Goal: Transaction & Acquisition: Obtain resource

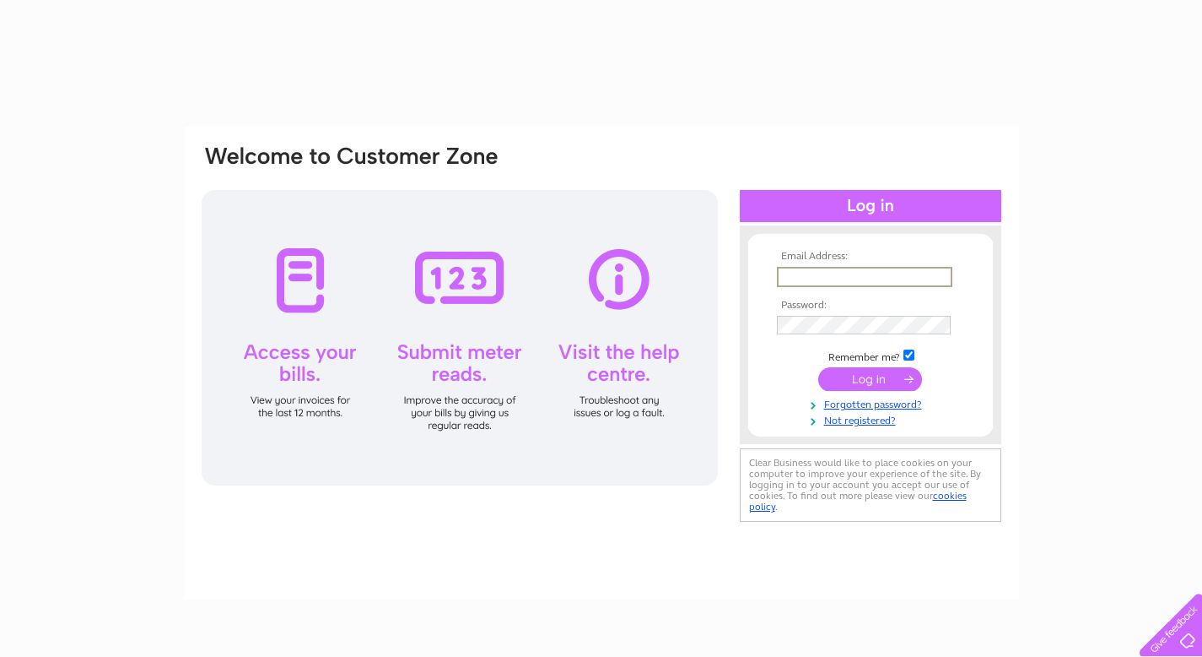
click at [840, 280] on input "text" at bounding box center [865, 277] width 176 height 20
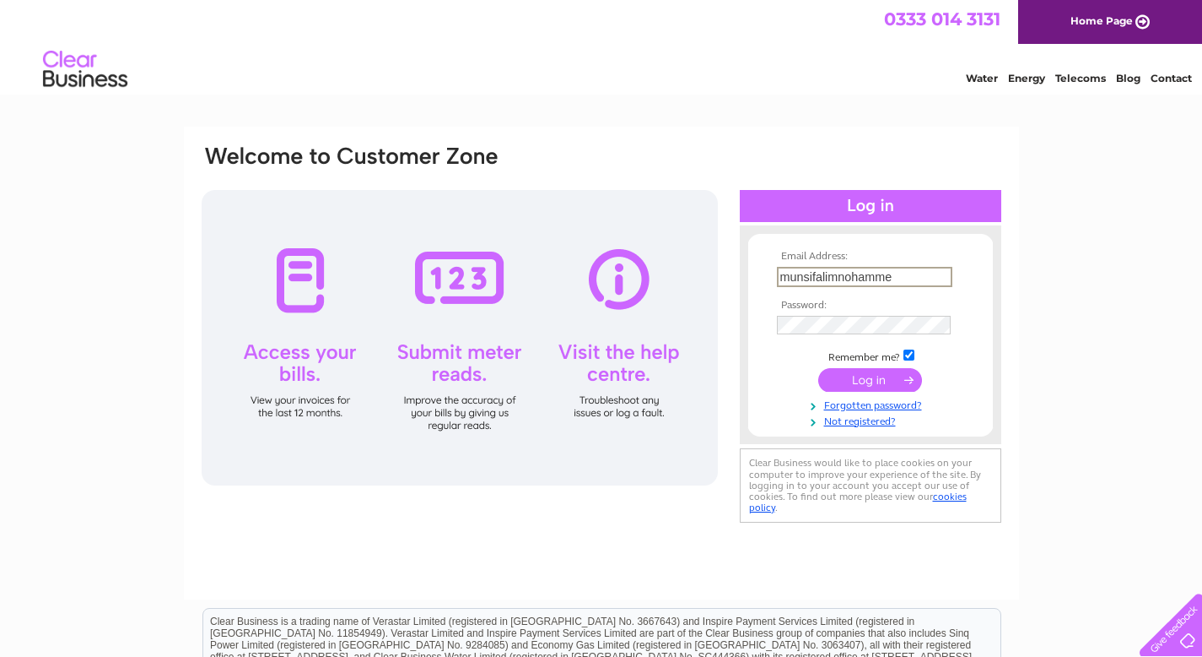
type input "munsifalimnohammed"
type input "munsifalimohammed@hotmail.co.uk"
click at [878, 385] on input "submit" at bounding box center [871, 380] width 104 height 24
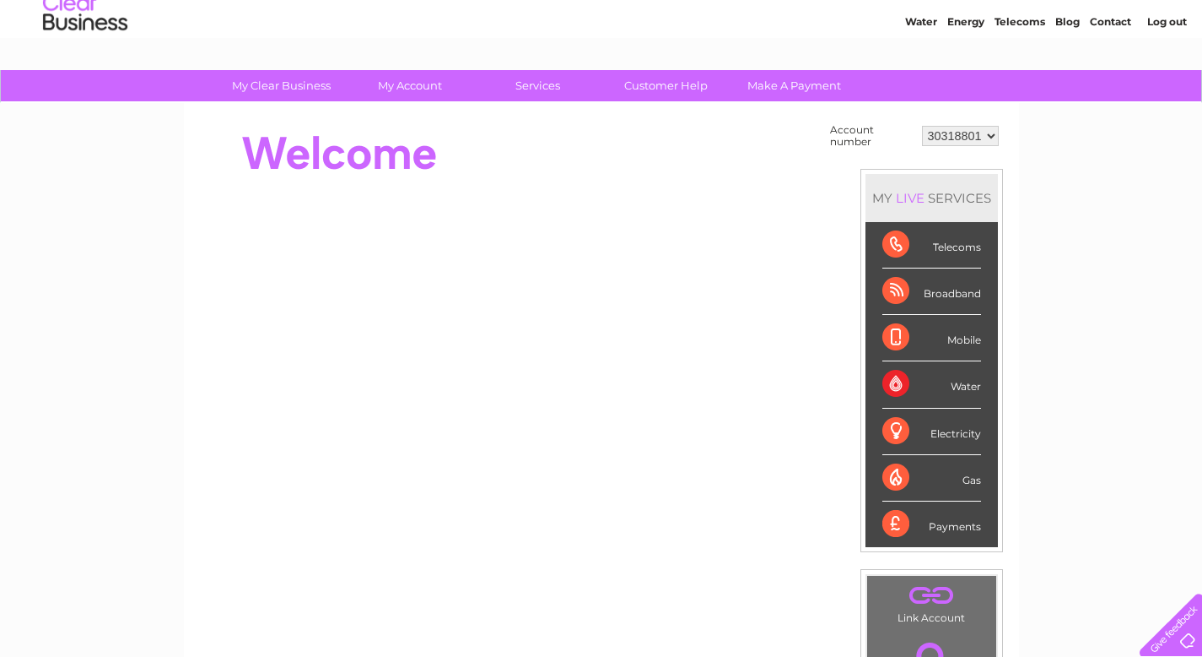
scroll to position [74, 0]
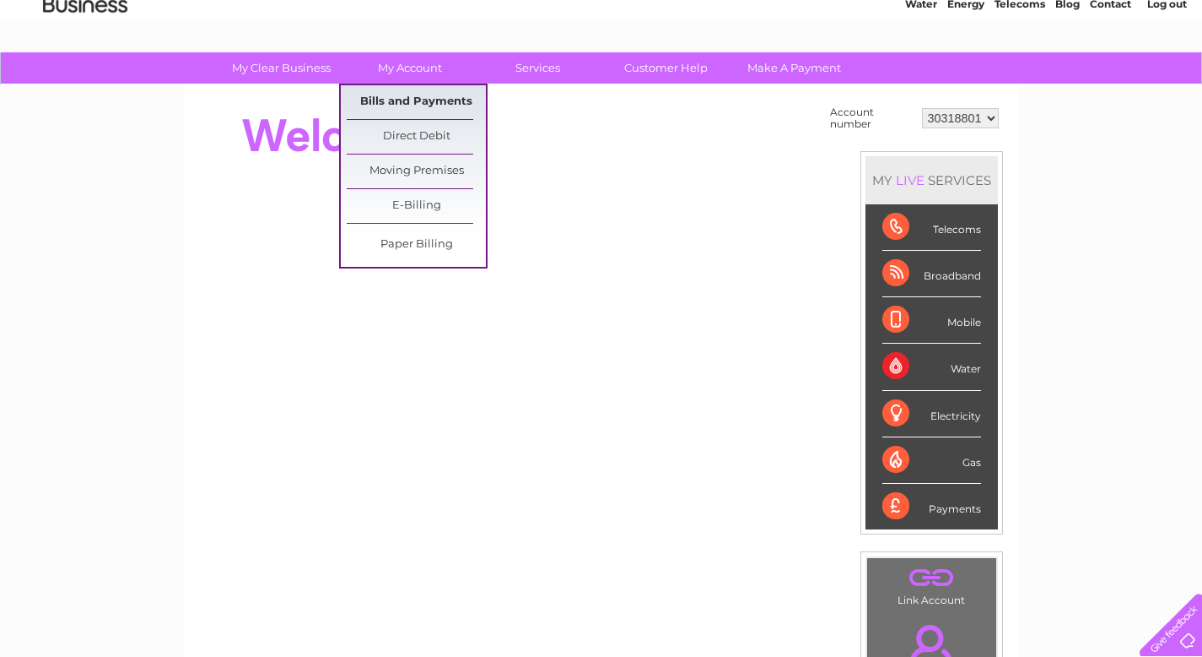
click at [403, 90] on link "Bills and Payments" at bounding box center [416, 102] width 139 height 34
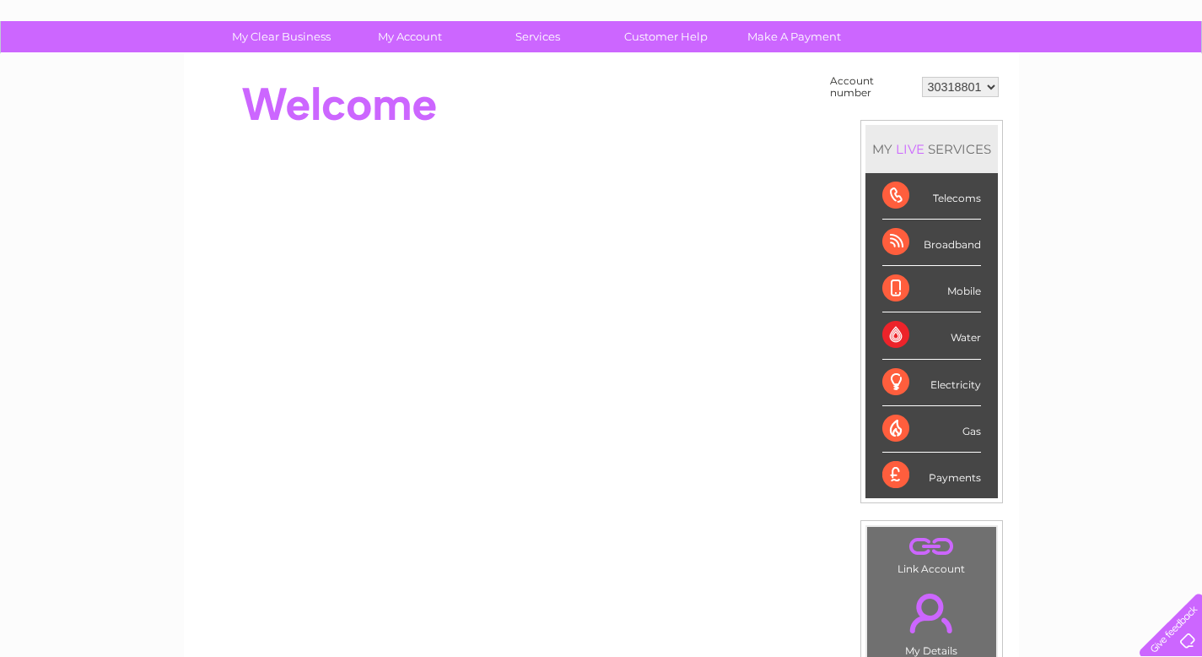
scroll to position [84, 0]
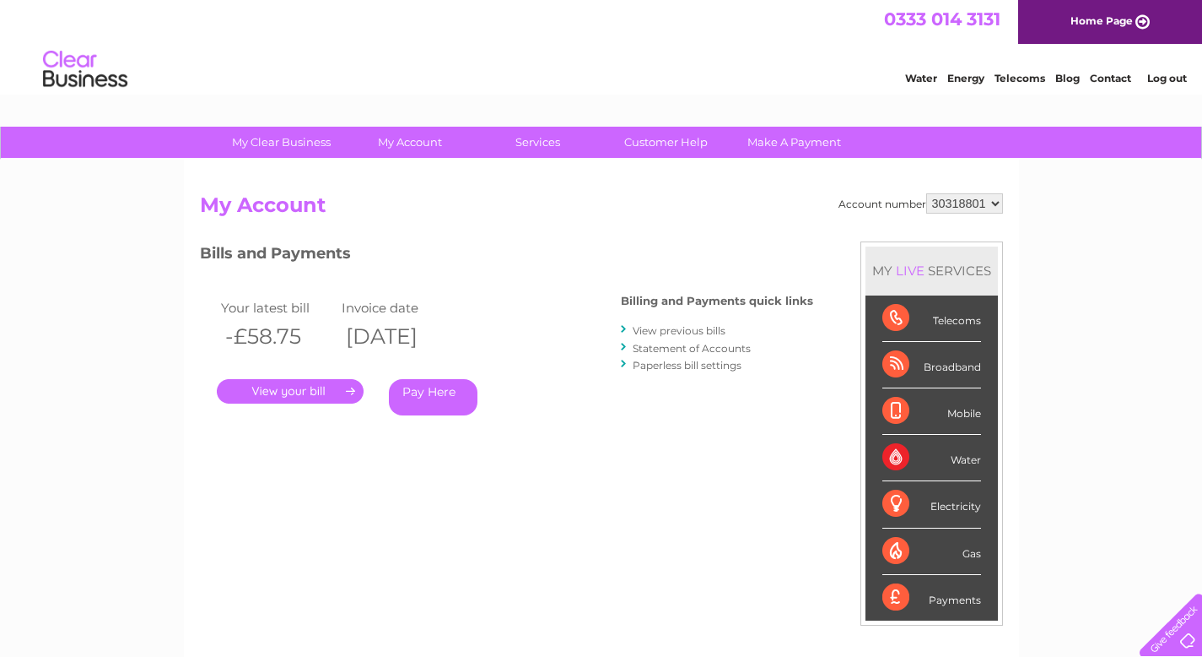
click at [680, 349] on link "Statement of Accounts" at bounding box center [692, 348] width 118 height 13
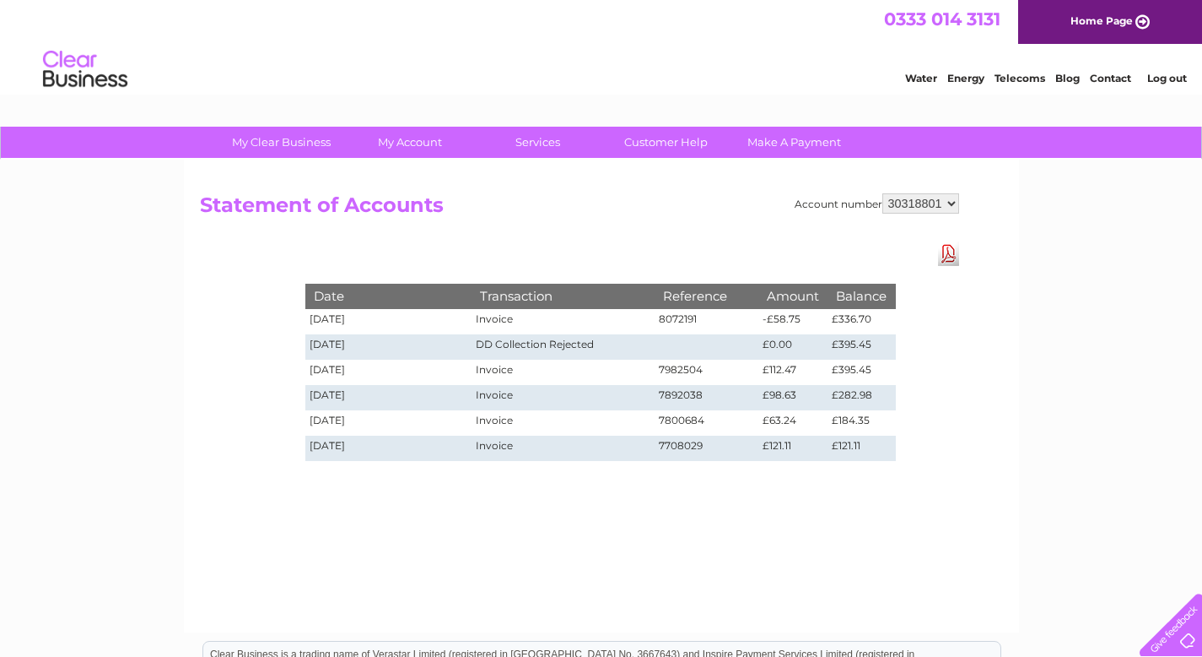
click at [827, 321] on td "-£58.75" at bounding box center [793, 321] width 69 height 25
click at [336, 323] on td "02/09/2025" at bounding box center [388, 321] width 167 height 25
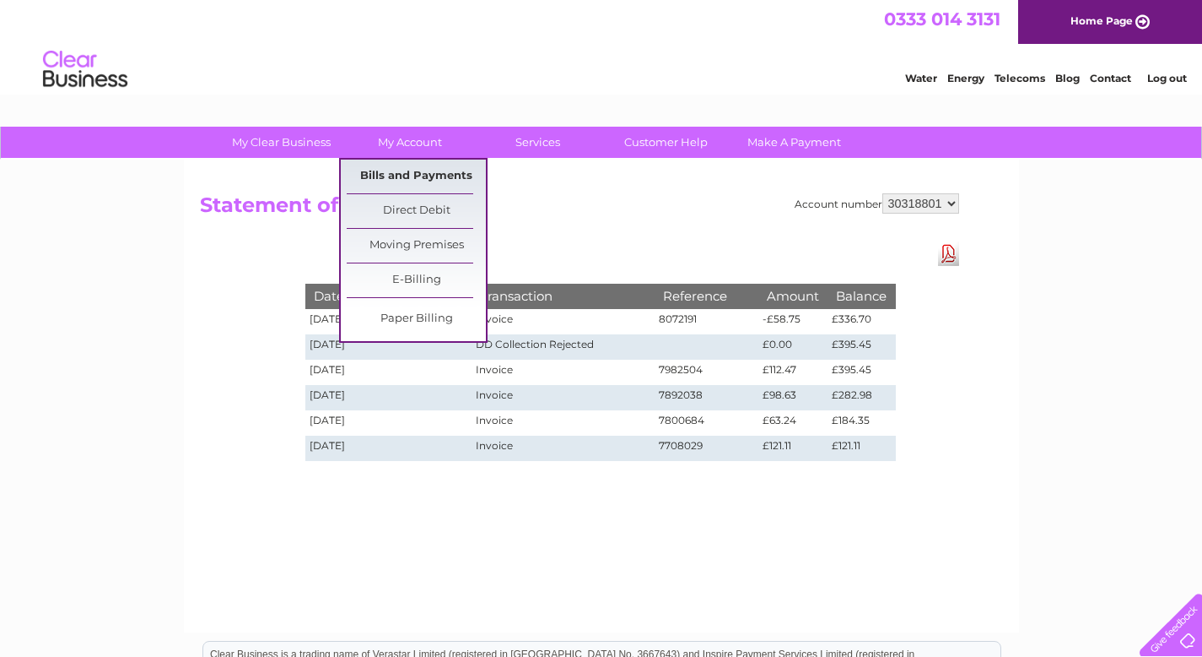
click at [413, 180] on link "Bills and Payments" at bounding box center [416, 176] width 139 height 34
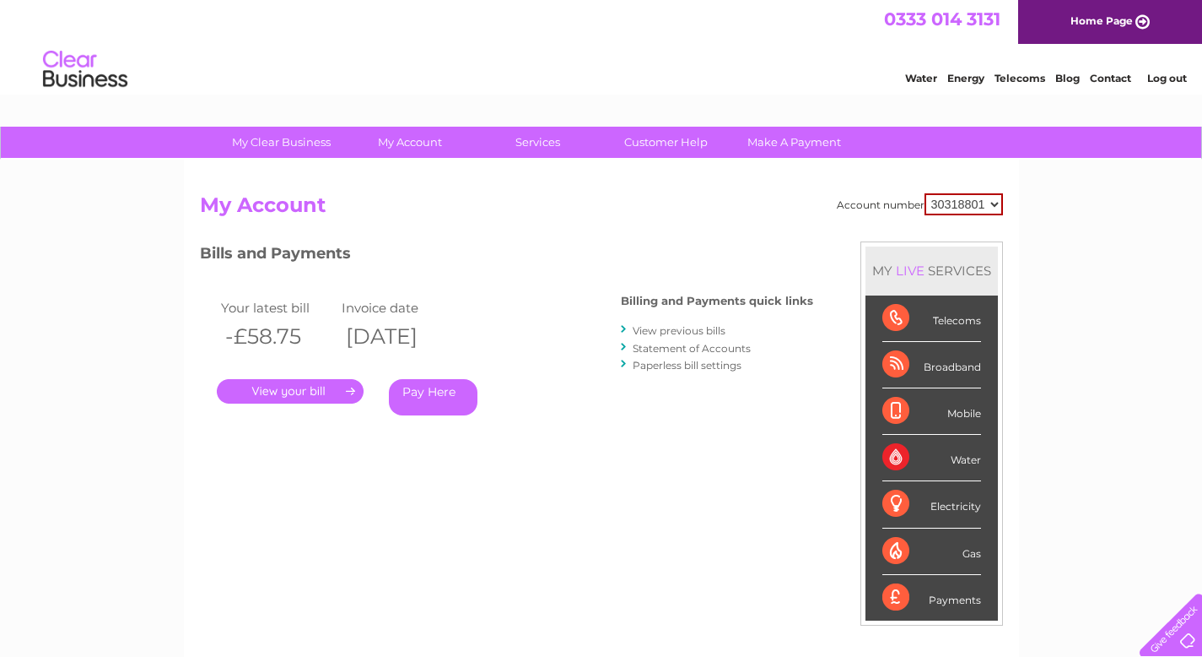
click at [316, 401] on link "." at bounding box center [290, 391] width 147 height 24
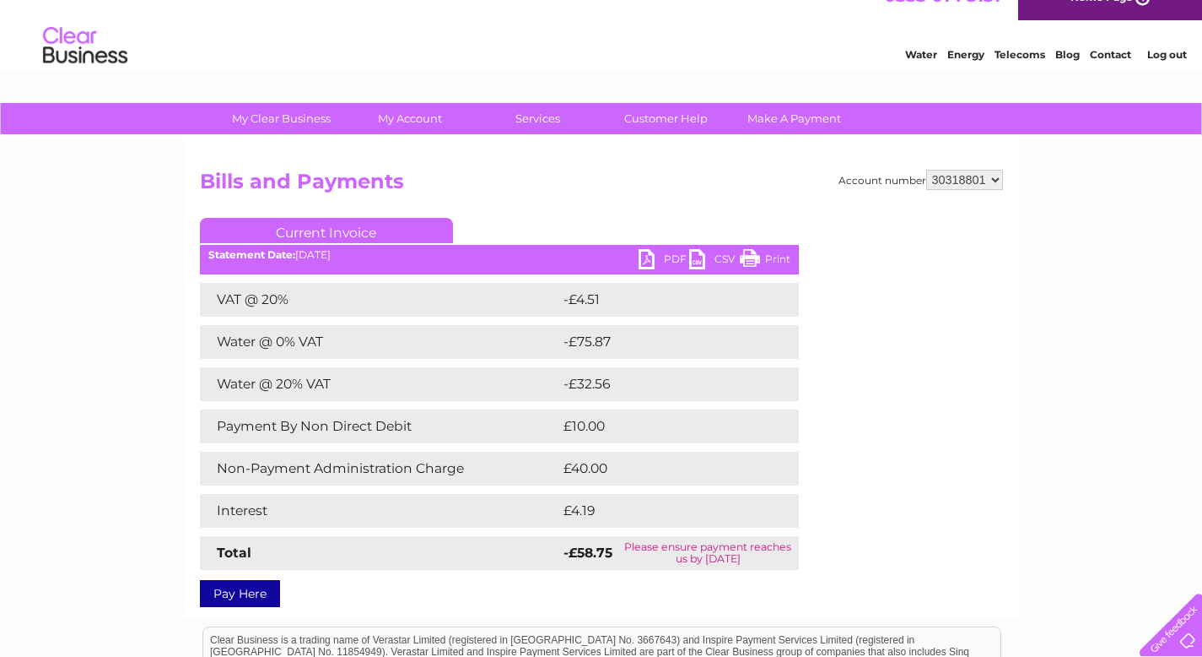
scroll to position [24, 0]
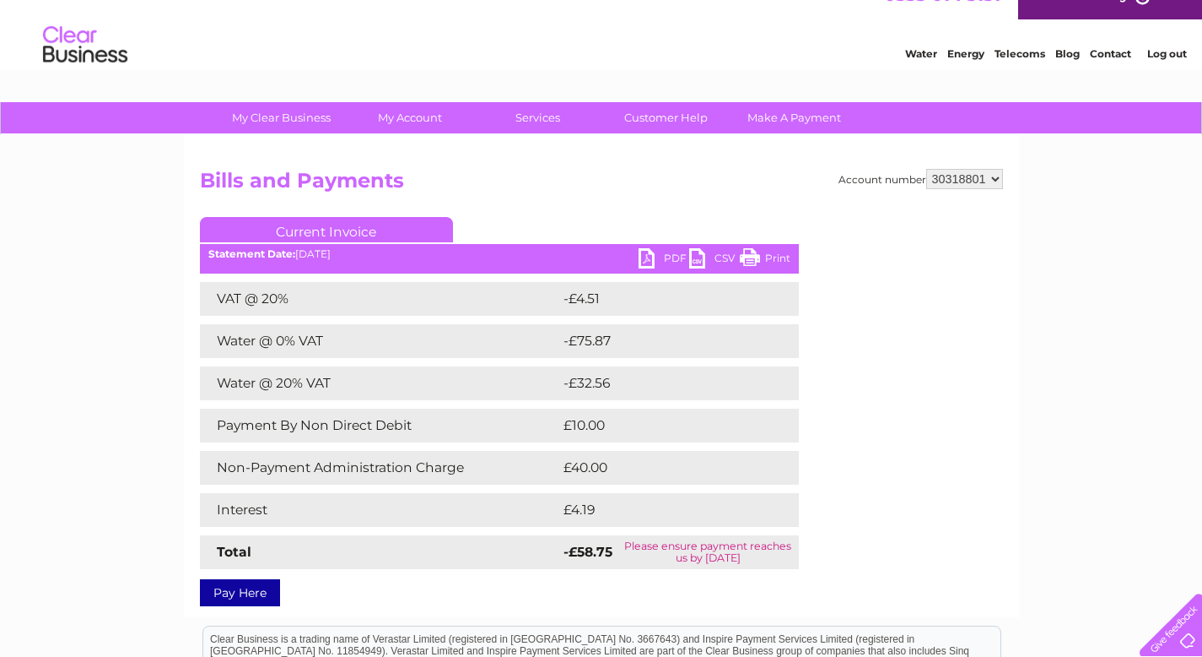
click at [671, 251] on link "PDF" at bounding box center [664, 260] width 51 height 24
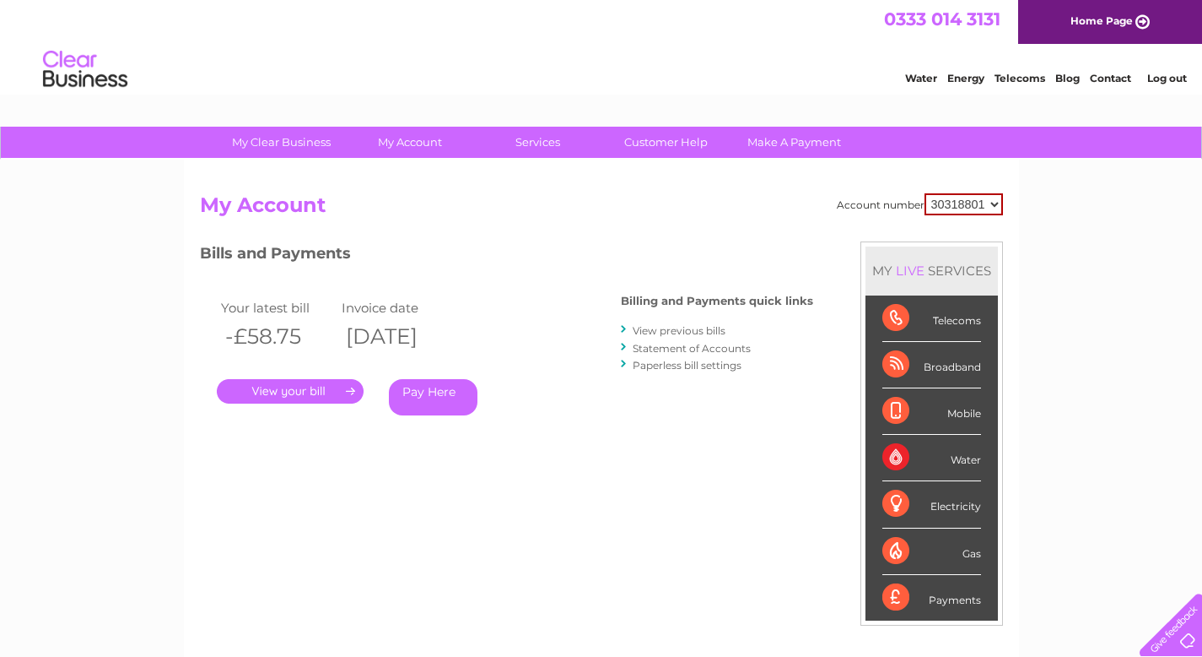
click at [665, 329] on link "View previous bills" at bounding box center [679, 330] width 93 height 13
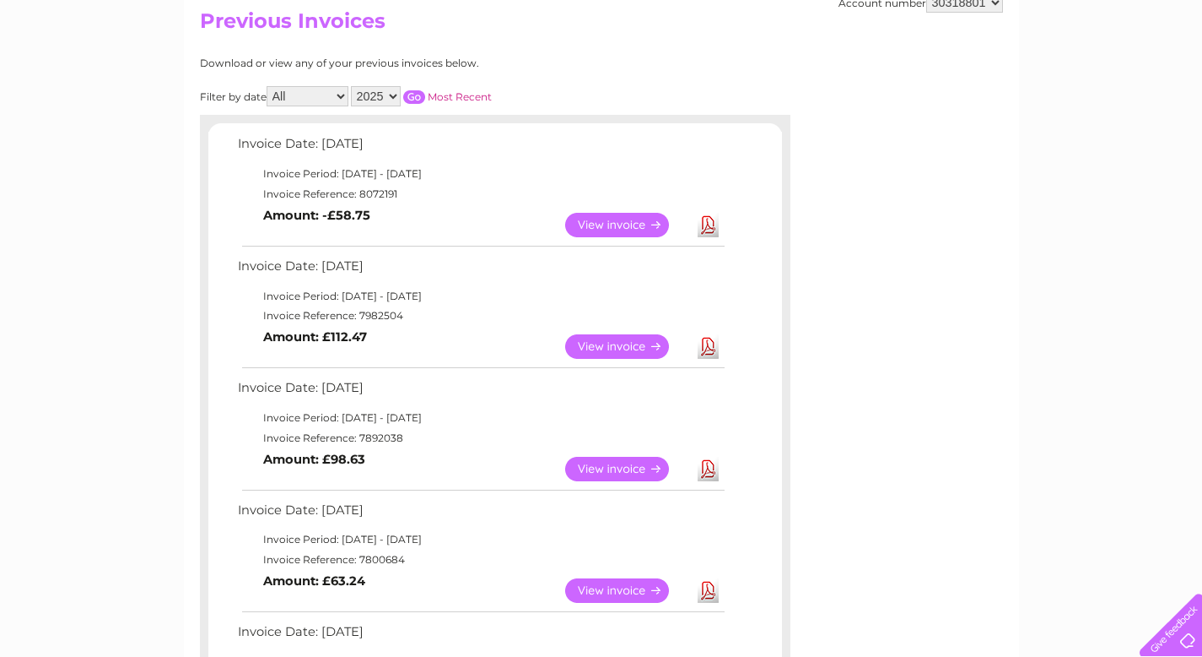
scroll to position [184, 0]
click at [648, 350] on link "View" at bounding box center [627, 346] width 124 height 24
click at [611, 338] on link "View" at bounding box center [627, 346] width 124 height 24
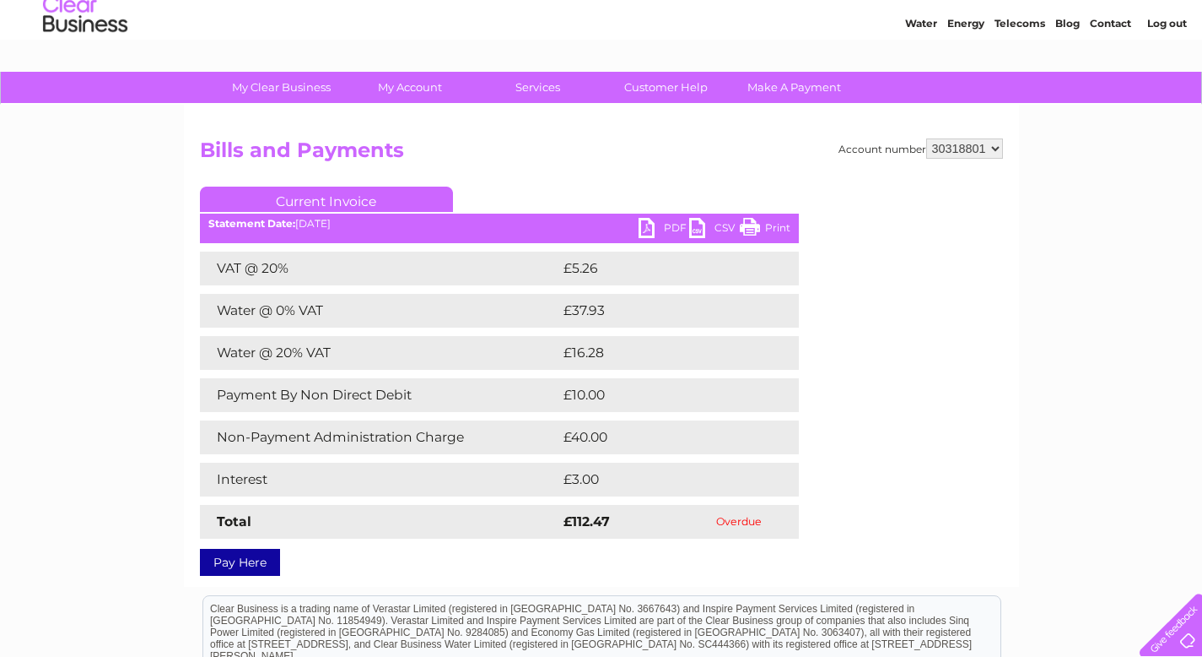
scroll to position [81, 0]
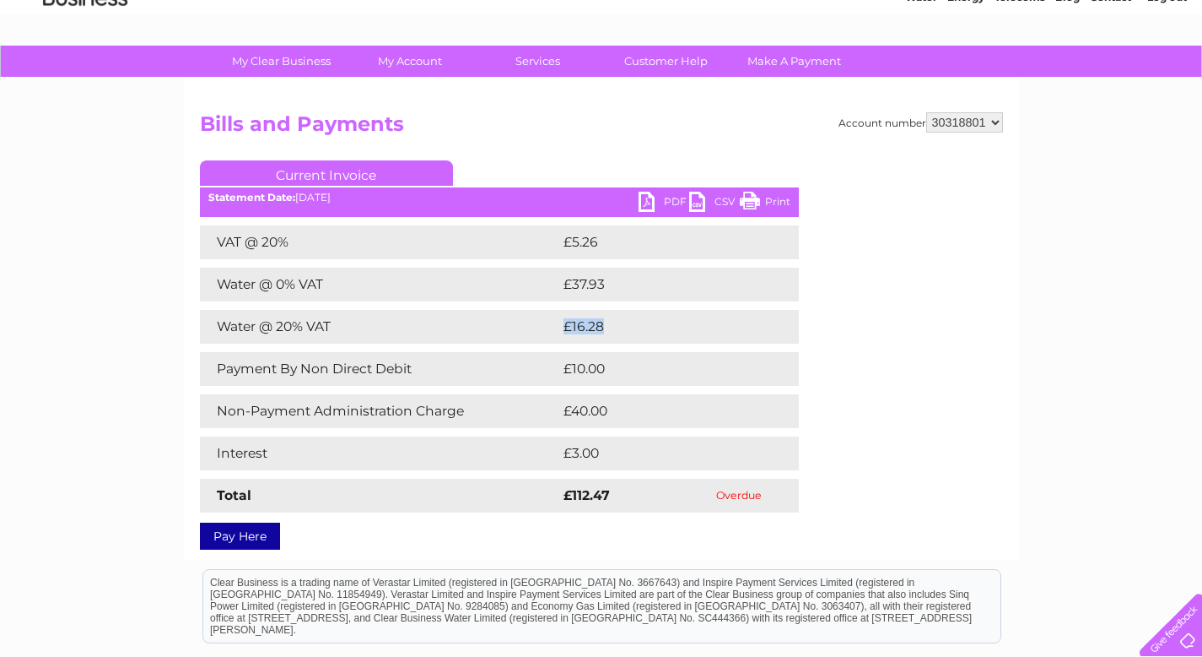
drag, startPoint x: 615, startPoint y: 336, endPoint x: 555, endPoint y: 325, distance: 60.9
click at [555, 325] on tr "Water @ 20% VAT £16.28" at bounding box center [499, 327] width 599 height 34
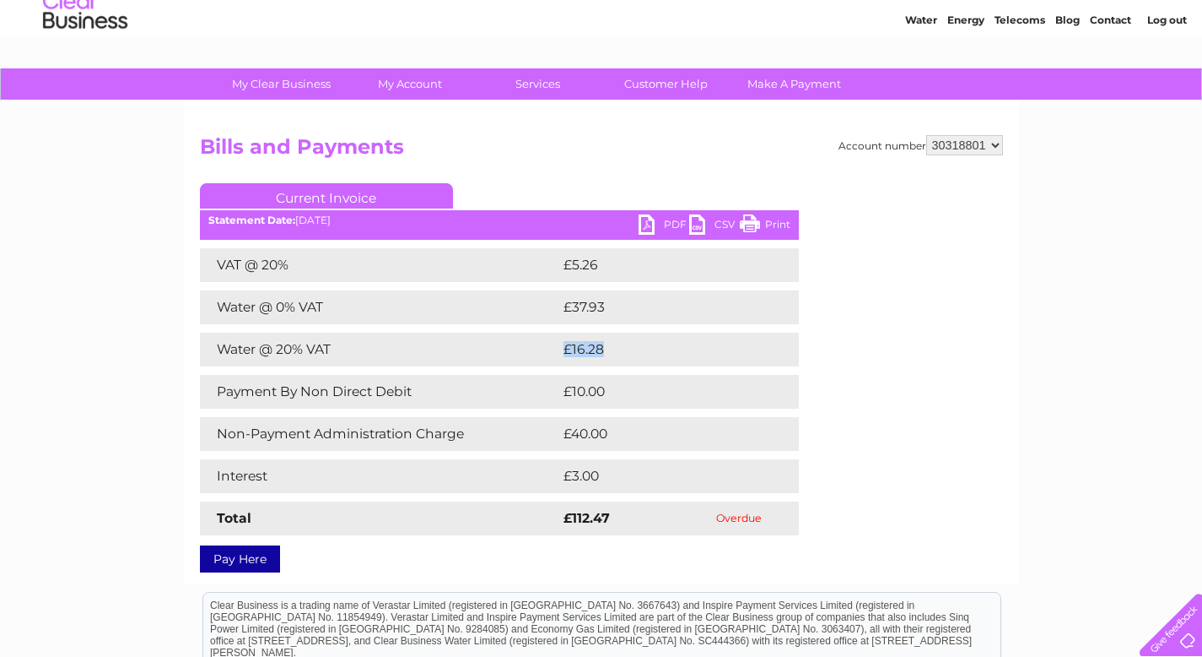
scroll to position [0, 0]
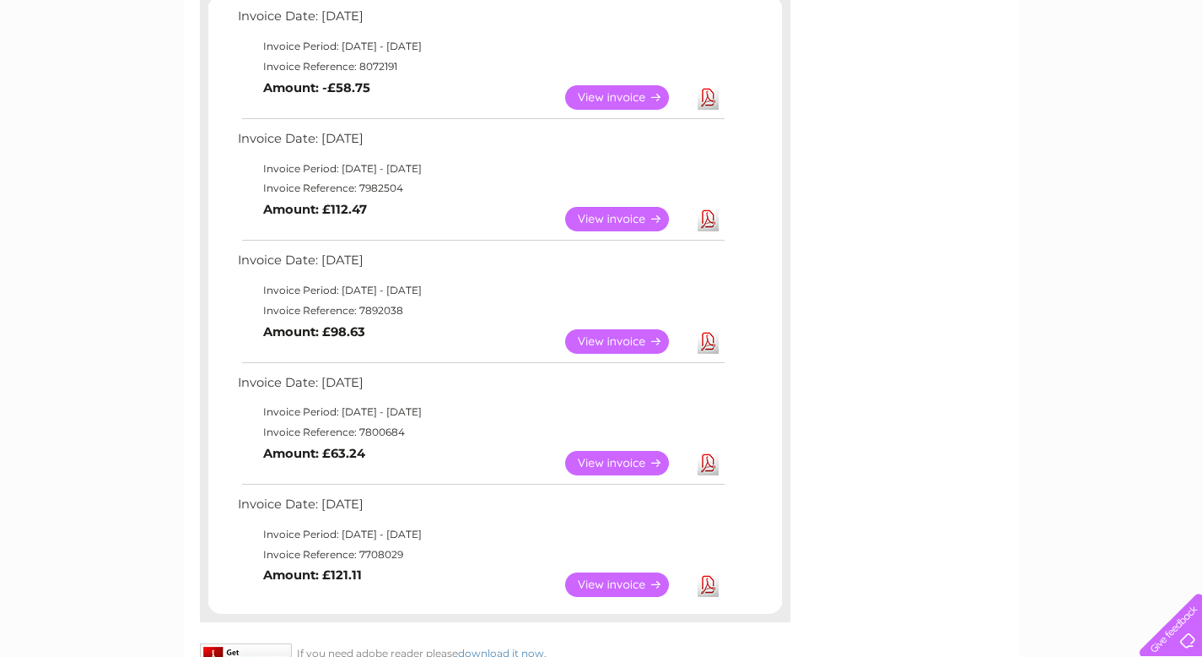
scroll to position [312, 0]
click at [705, 578] on link "Download" at bounding box center [708, 583] width 21 height 24
click at [711, 467] on link "Download" at bounding box center [708, 462] width 21 height 24
click at [713, 342] on link "Download" at bounding box center [708, 340] width 21 height 24
click at [715, 215] on link "Download" at bounding box center [708, 218] width 21 height 24
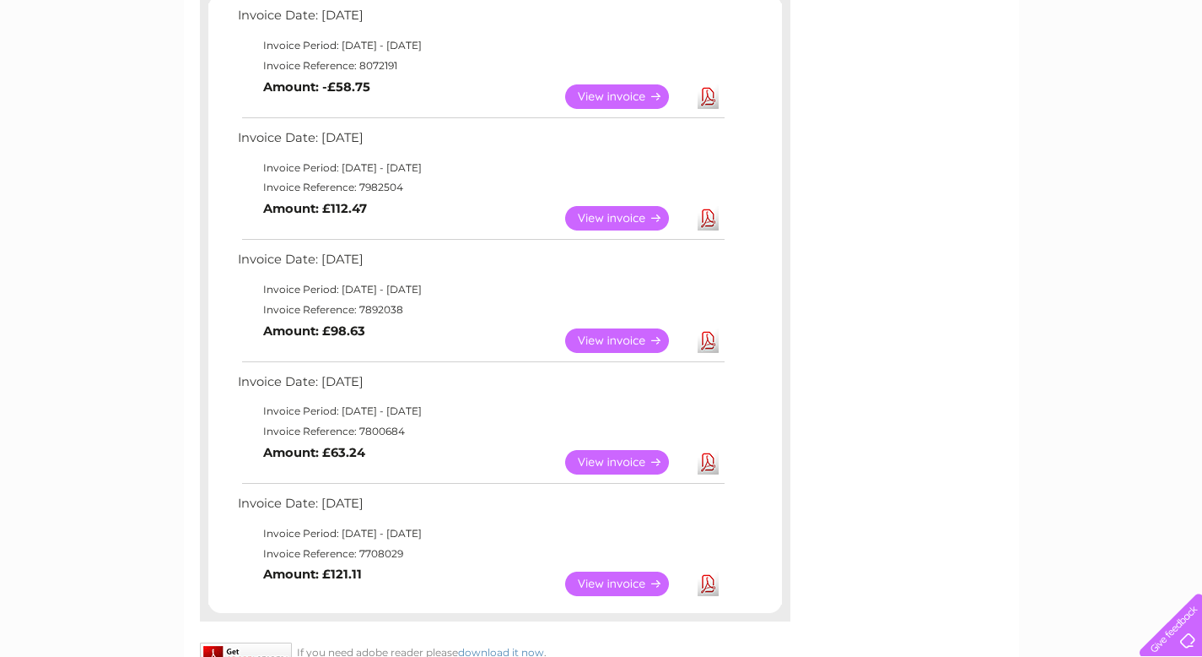
click at [716, 99] on link "Download" at bounding box center [708, 96] width 21 height 24
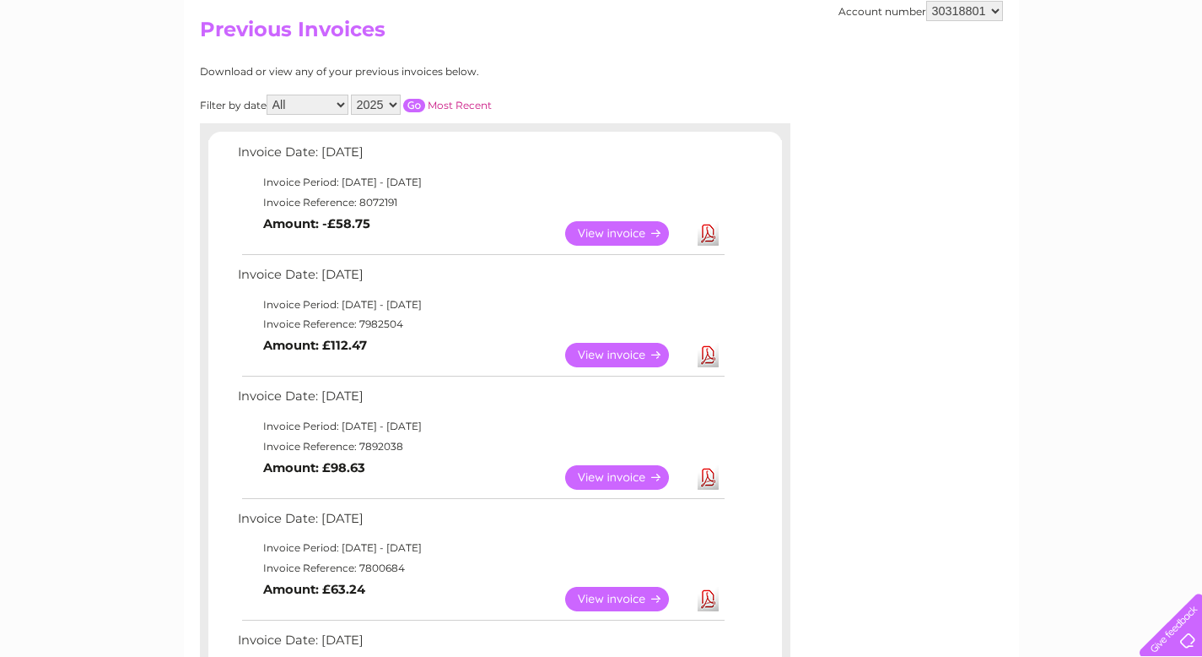
scroll to position [173, 0]
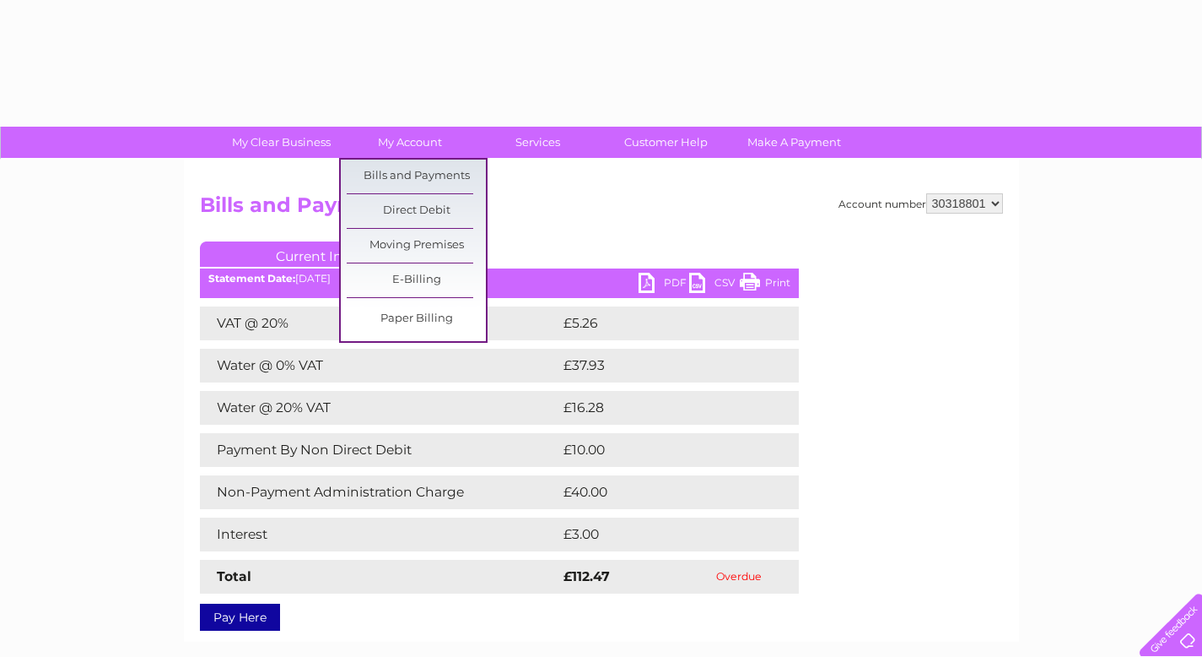
click at [399, 147] on link "My Account" at bounding box center [409, 142] width 139 height 31
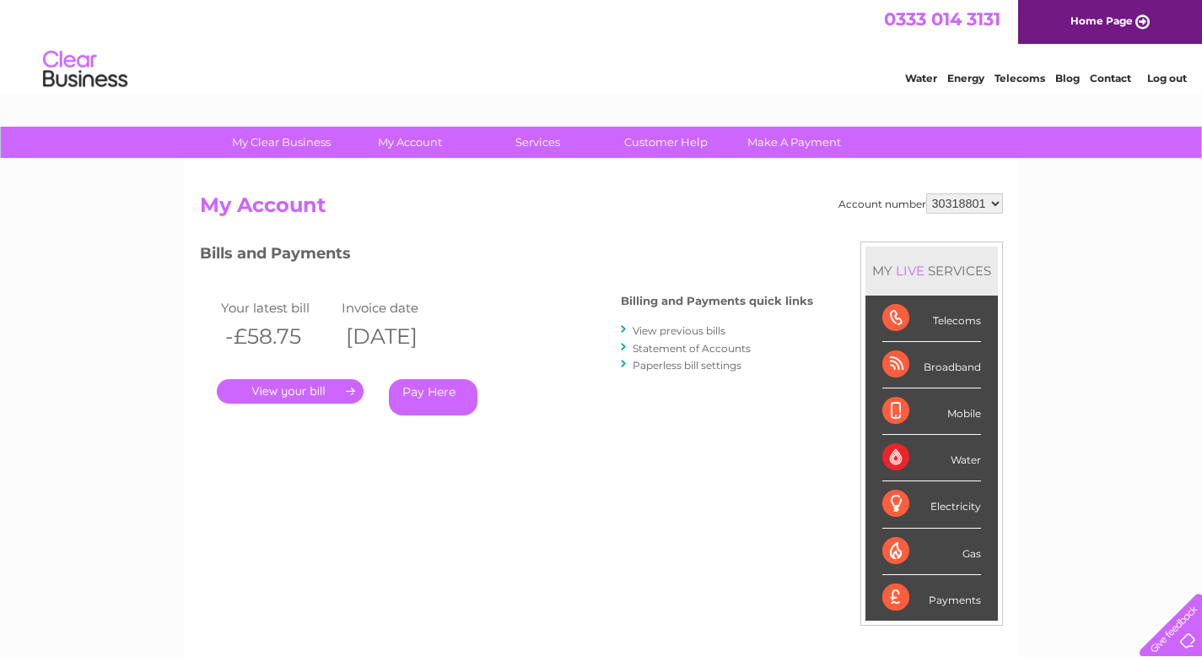
click at [711, 352] on link "Statement of Accounts" at bounding box center [692, 348] width 118 height 13
